Goal: Task Accomplishment & Management: Manage account settings

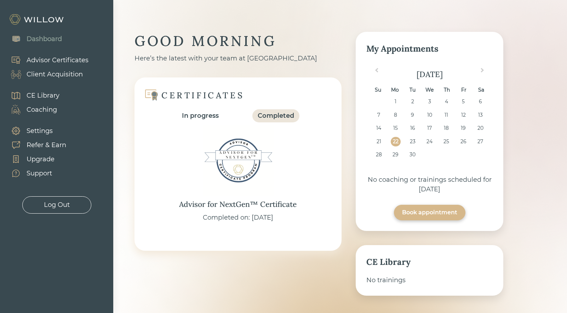
click at [58, 75] on div "Client Acquisition" at bounding box center [55, 75] width 56 height 10
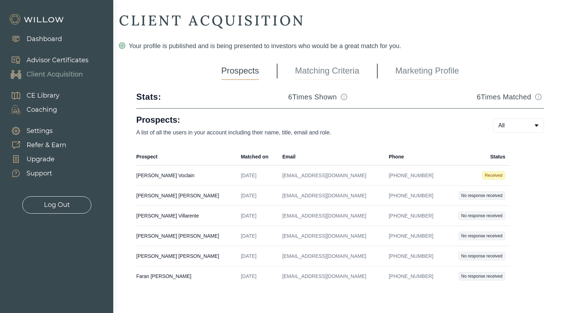
click at [468, 176] on td "Received" at bounding box center [477, 175] width 64 height 20
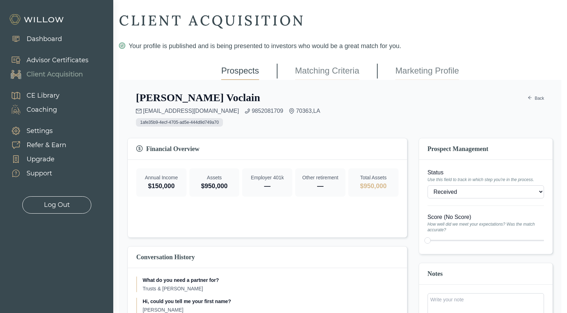
click at [469, 192] on select "- Won (Matched) Received Bad lead Not ready to move forward No response receive…" at bounding box center [485, 191] width 116 height 13
select select "2"
type input "1"
click at [427, 239] on div at bounding box center [485, 241] width 116 height 10
click at [413, 237] on div "[PERSON_NAME] [EMAIL_ADDRESS][DOMAIN_NAME] 9852081709 70363 , LA 1afe35b9-4ecf-…" at bounding box center [339, 272] width 425 height 362
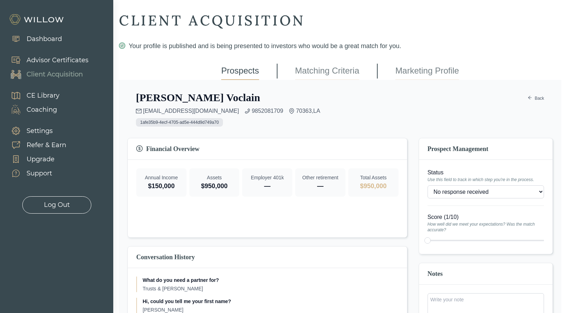
click at [427, 241] on div at bounding box center [485, 241] width 116 height 10
click at [427, 240] on div at bounding box center [485, 241] width 116 height 10
click at [414, 237] on div "[PERSON_NAME] [EMAIL_ADDRESS][DOMAIN_NAME] 9852081709 70363 , LA 1afe35b9-4ecf-…" at bounding box center [339, 272] width 425 height 362
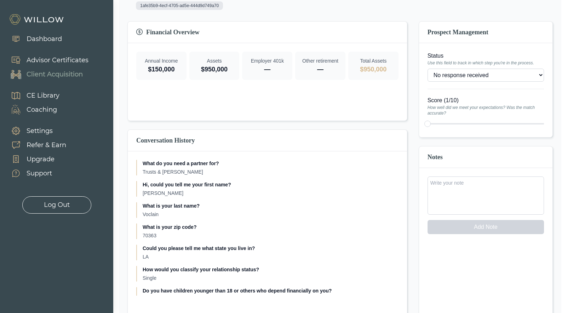
scroll to position [120, 0]
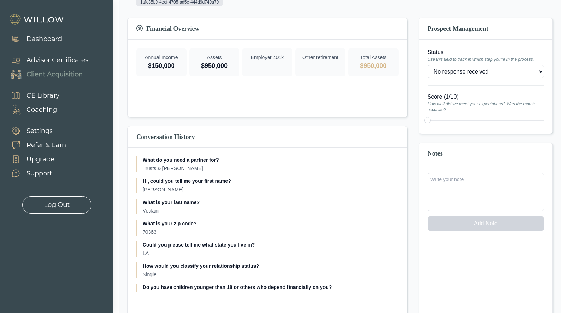
click at [456, 190] on textarea at bounding box center [485, 192] width 116 height 38
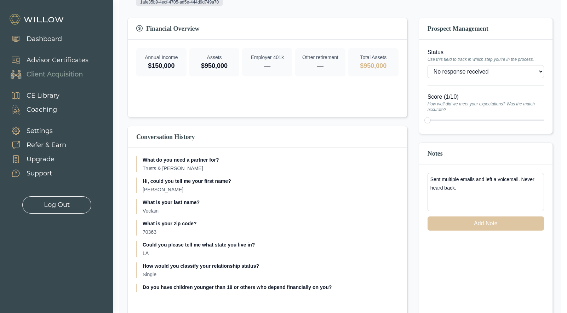
type textarea "Sent multiple emails and left a voicemail. Never heard back."
click at [504, 222] on button "Add Note" at bounding box center [485, 223] width 116 height 14
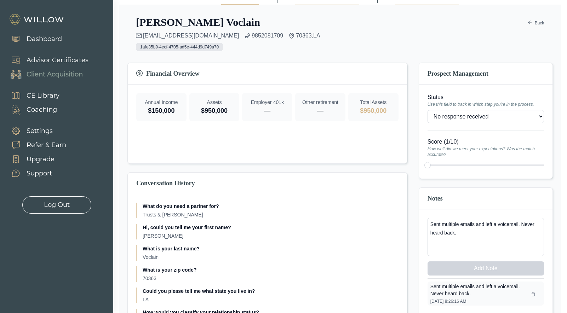
scroll to position [0, 0]
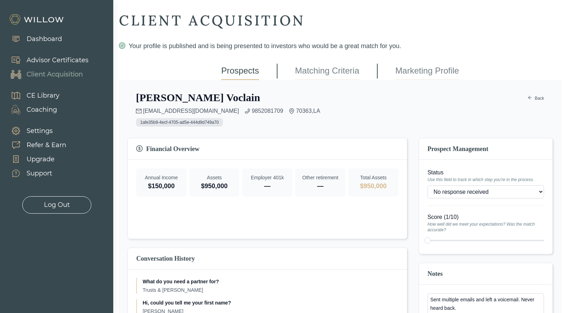
click at [235, 72] on link "Prospects" at bounding box center [240, 71] width 38 height 18
